Goal: Information Seeking & Learning: Learn about a topic

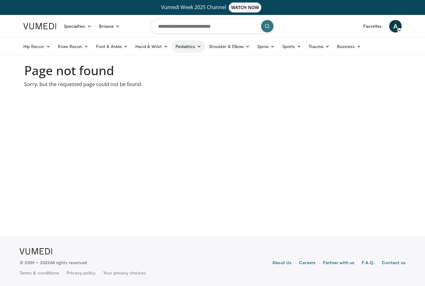
click at [185, 48] on link "Pediatrics" at bounding box center [188, 46] width 33 height 12
click at [204, 84] on link "Sports Medicine" at bounding box center [209, 81] width 74 height 10
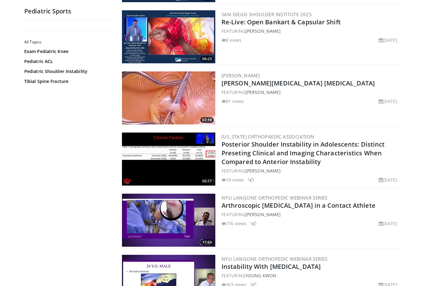
scroll to position [259, 0]
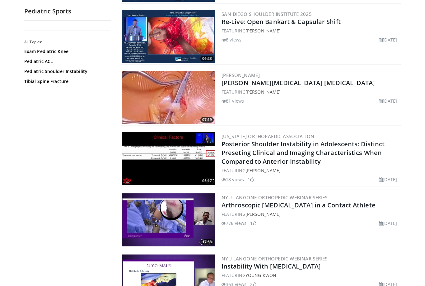
click at [164, 105] on img at bounding box center [168, 97] width 93 height 53
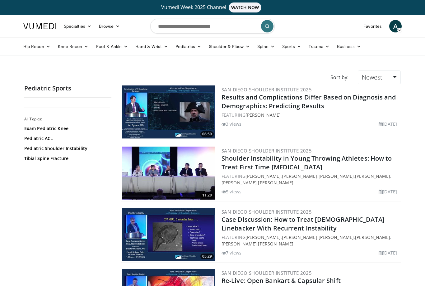
scroll to position [278, 0]
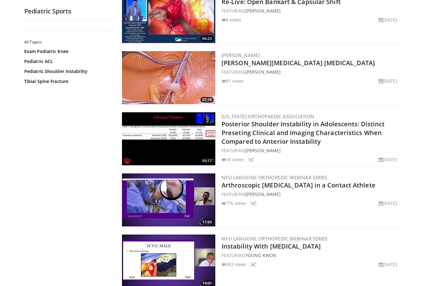
click at [175, 75] on img at bounding box center [168, 77] width 93 height 53
click at [254, 64] on link "[PERSON_NAME][MEDICAL_DATA] [MEDICAL_DATA]" at bounding box center [299, 63] width 154 height 8
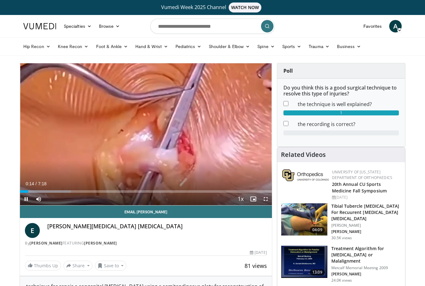
click at [242, 197] on span "Video Player" at bounding box center [241, 199] width 9 height 12
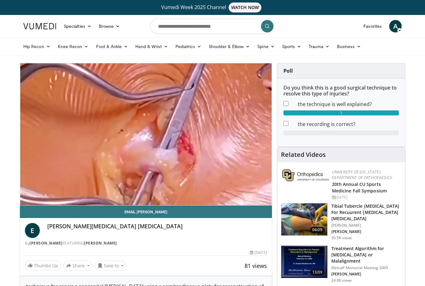
click at [246, 180] on li "1.75x" at bounding box center [227, 186] width 62 height 12
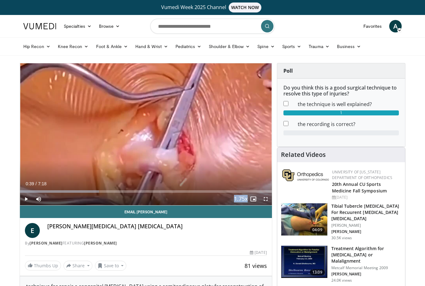
click at [253, 146] on div "10 seconds Tap to unmute" at bounding box center [146, 134] width 252 height 142
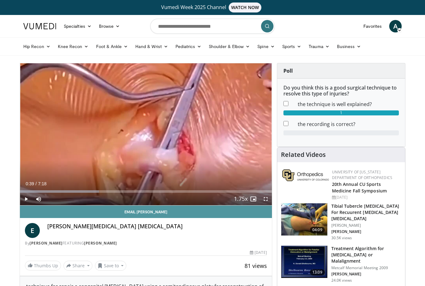
click at [244, 209] on link "Email [PERSON_NAME]" at bounding box center [146, 211] width 252 height 12
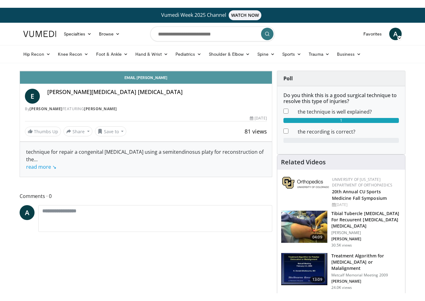
scroll to position [7, 0]
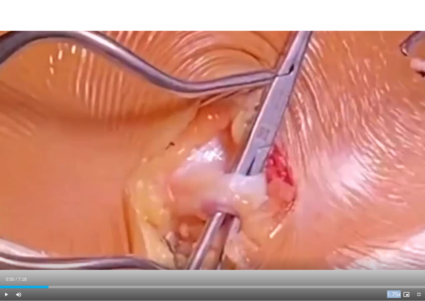
click at [409, 230] on div "10 seconds Tap to unmute" at bounding box center [212, 150] width 425 height 301
click at [13, 15] on div "10 seconds Tap to unmute" at bounding box center [212, 150] width 425 height 301
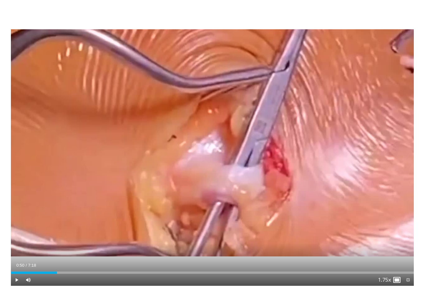
scroll to position [0, 0]
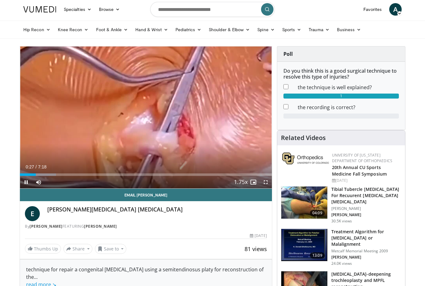
scroll to position [17, 0]
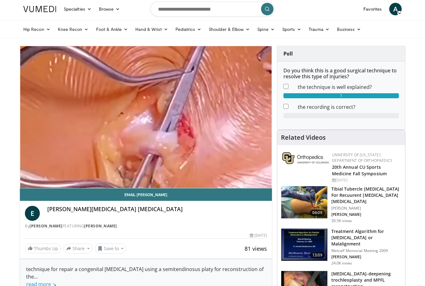
click at [249, 160] on div "10 seconds Tap to unmute" at bounding box center [146, 117] width 252 height 142
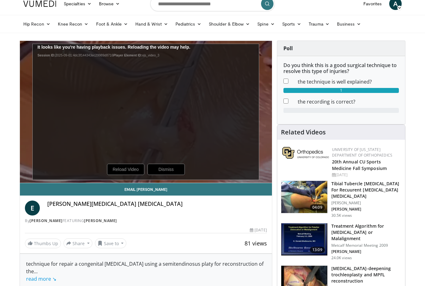
scroll to position [0, 0]
